Goal: Task Accomplishment & Management: Manage account settings

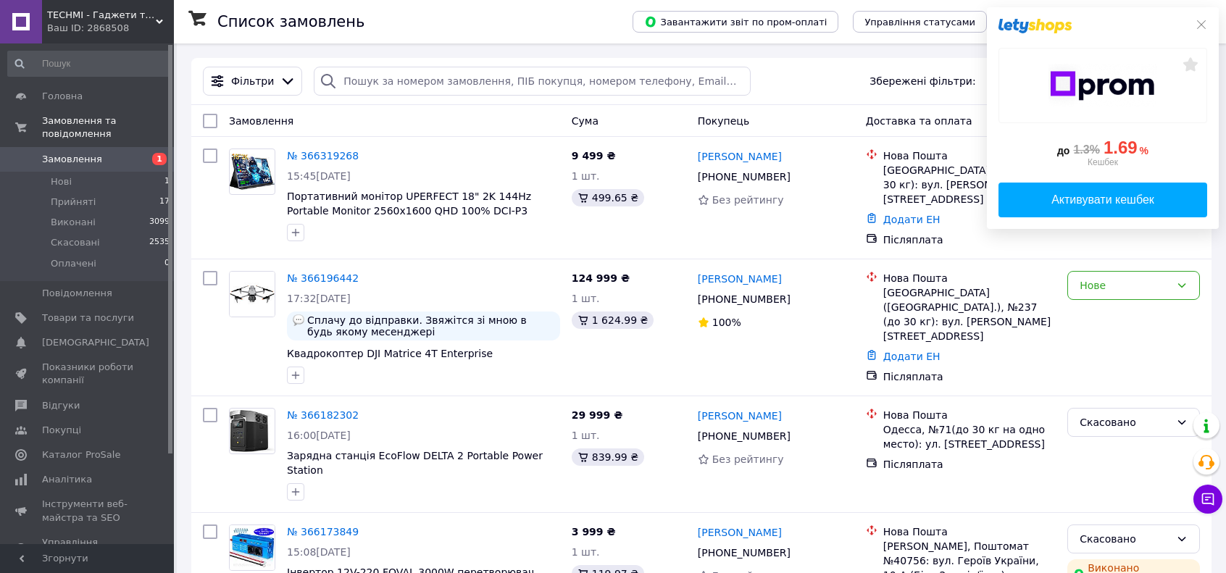
click at [1210, 25] on div "до 1.3% 1.69 % Кешбек Активувати кешбек" at bounding box center [1103, 118] width 232 height 222
click at [1204, 25] on icon at bounding box center [1201, 24] width 9 height 9
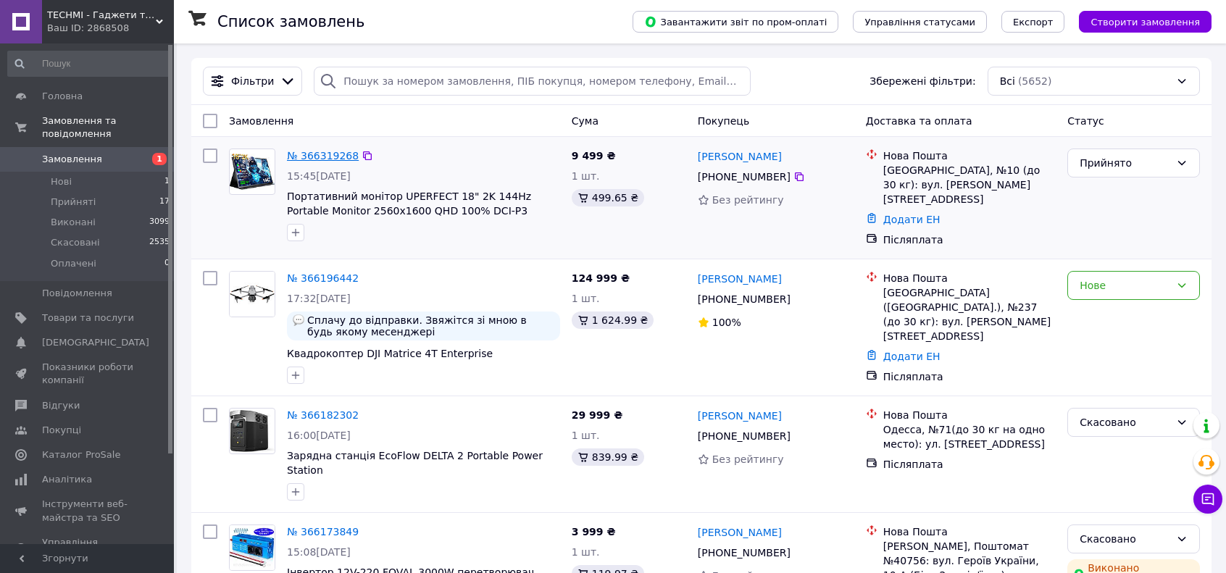
click at [311, 152] on link "№ 366319268" at bounding box center [323, 156] width 72 height 12
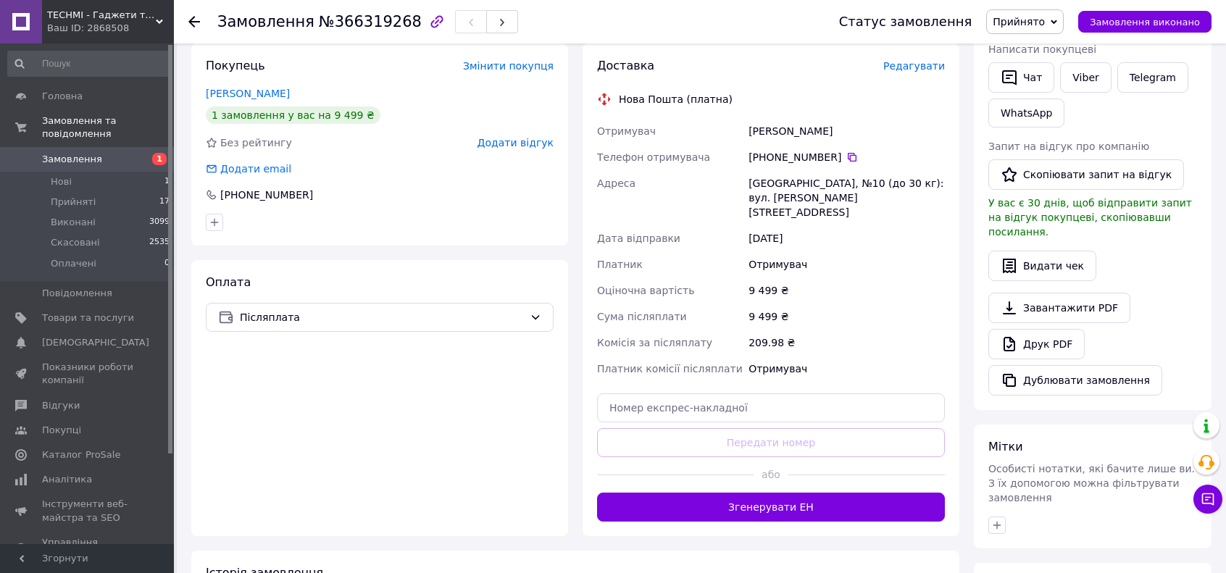
scroll to position [290, 0]
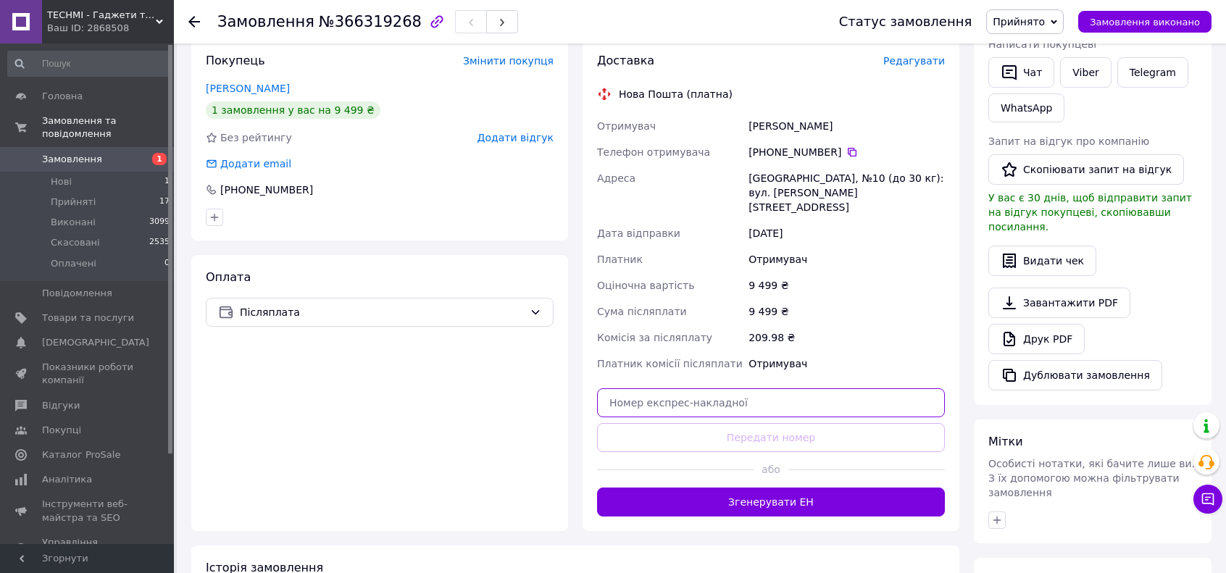
click at [742, 388] on input "text" at bounding box center [771, 402] width 348 height 29
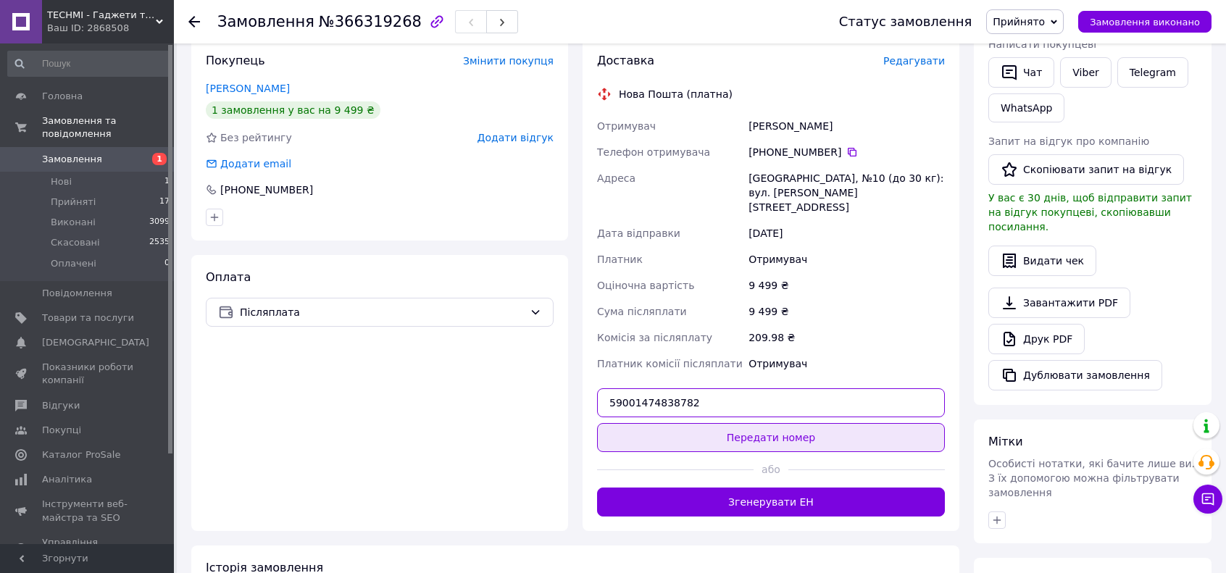
type input "59001474838782"
click at [742, 423] on button "Передати номер" at bounding box center [771, 437] width 348 height 29
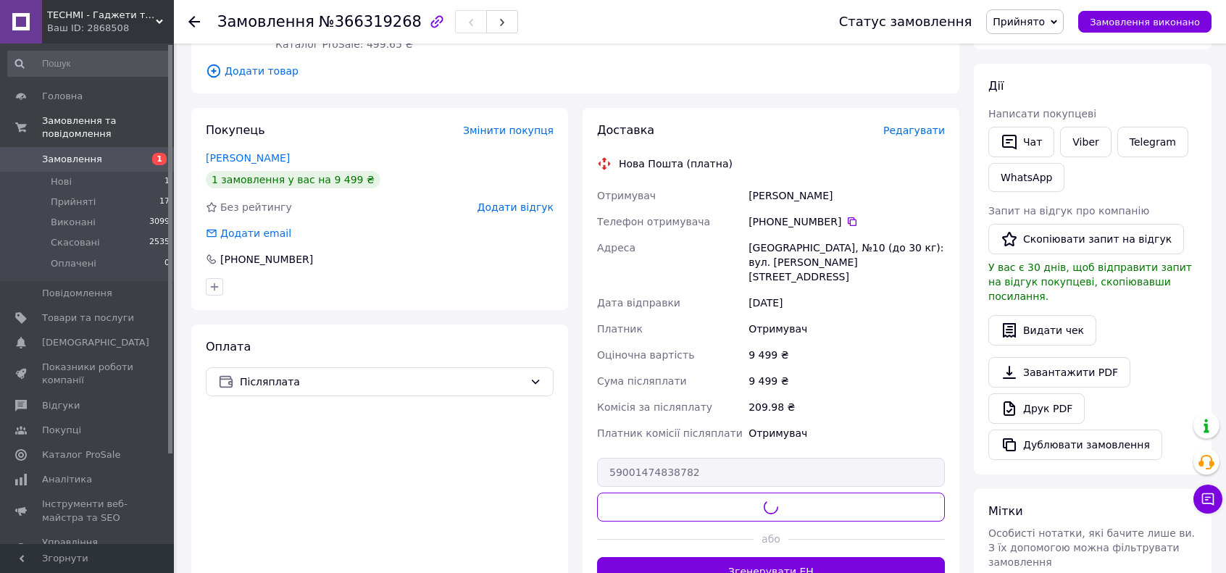
scroll to position [72, 0]
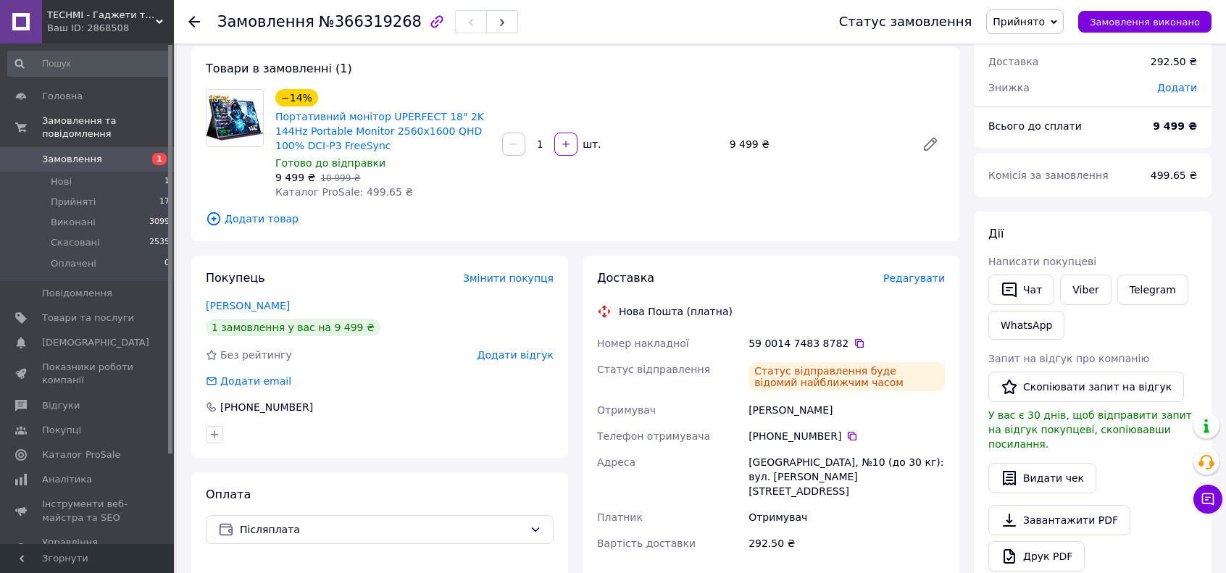
click at [100, 153] on span "Замовлення" at bounding box center [88, 159] width 92 height 13
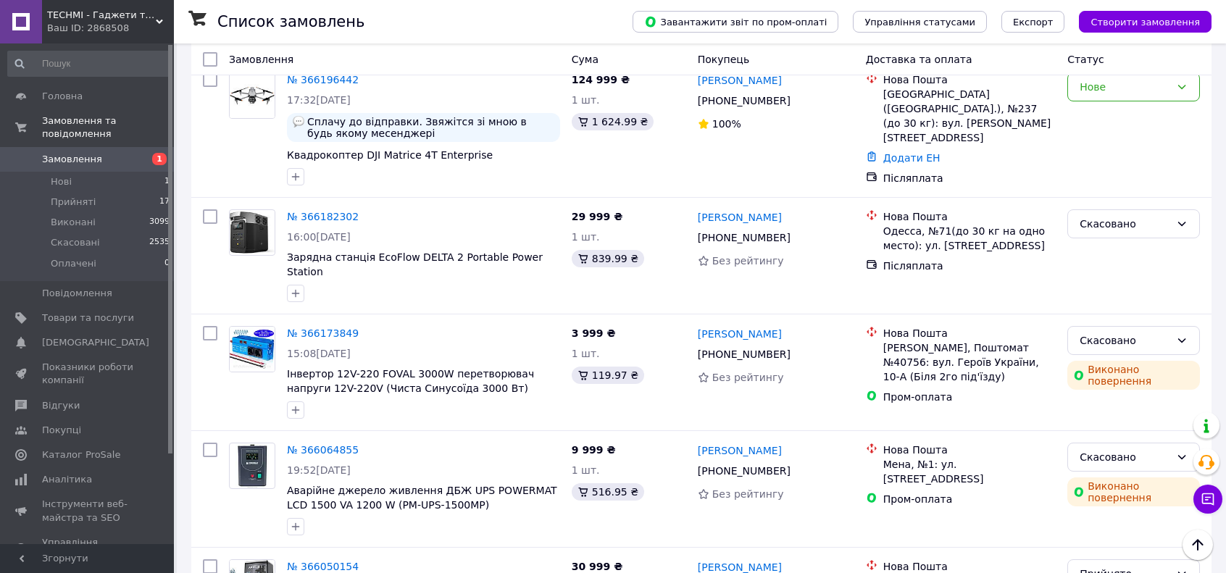
scroll to position [217, 0]
